Goal: Information Seeking & Learning: Find specific fact

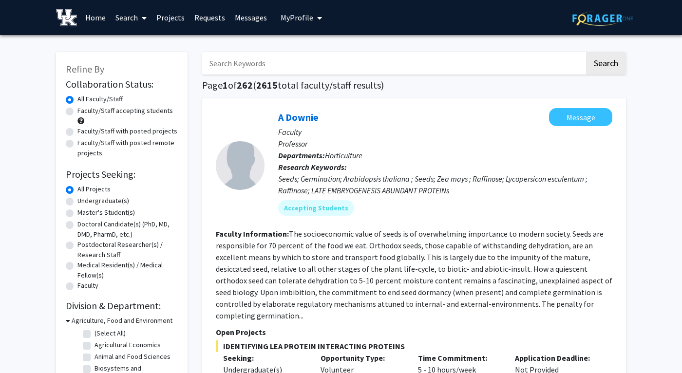
click at [209, 15] on link "Requests" at bounding box center [209, 17] width 40 height 34
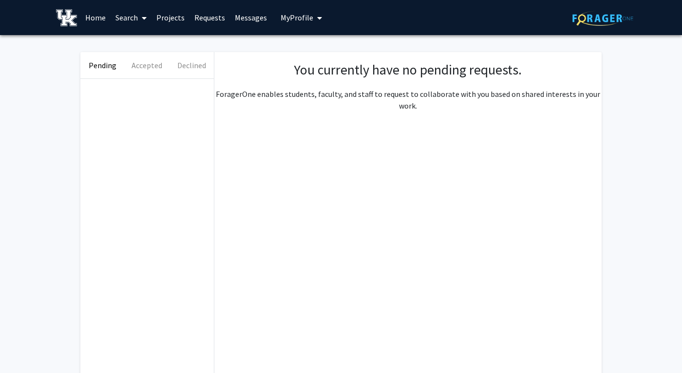
click at [288, 11] on button "My Profile" at bounding box center [301, 17] width 47 height 35
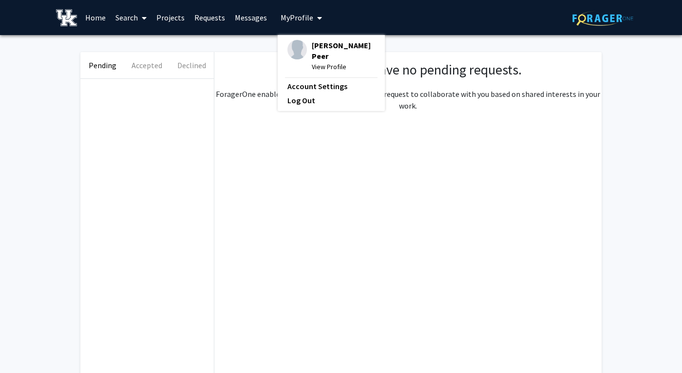
click at [130, 17] on link "Search" at bounding box center [131, 17] width 41 height 34
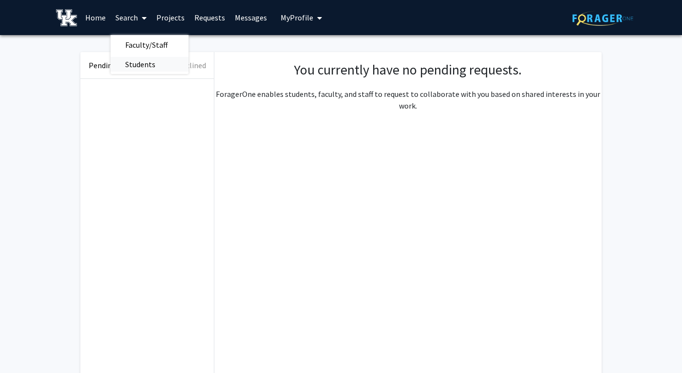
click at [135, 61] on span "Students" at bounding box center [140, 64] width 59 height 19
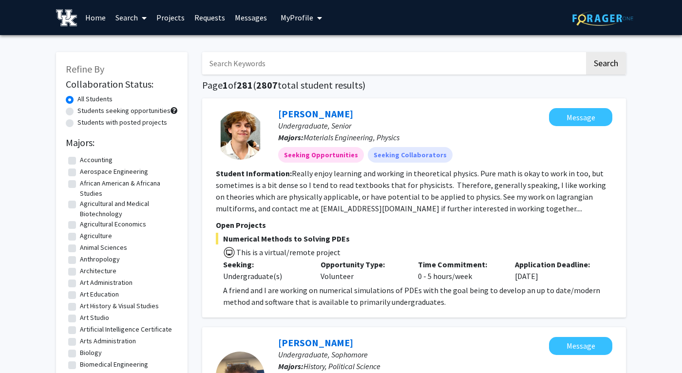
click at [320, 68] on input "Search Keywords" at bounding box center [393, 63] width 382 height 22
click at [605, 65] on button "Search" at bounding box center [606, 63] width 40 height 22
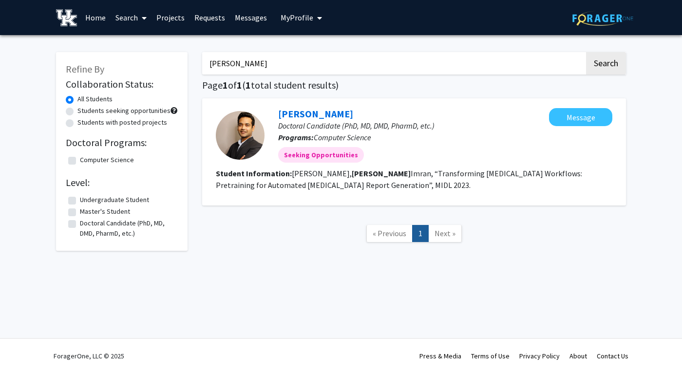
click at [605, 65] on button "Search" at bounding box center [606, 63] width 40 height 22
type input "[PERSON_NAME]"
click at [605, 65] on button "Search" at bounding box center [606, 63] width 40 height 22
